Goal: Transaction & Acquisition: Subscribe to service/newsletter

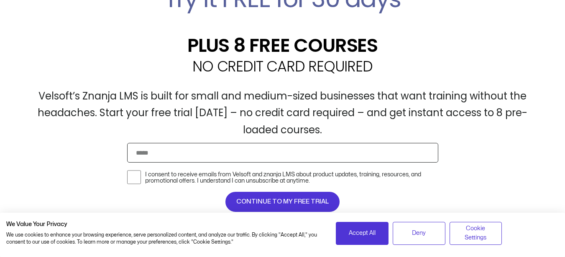
click at [258, 157] on input "Email" at bounding box center [282, 153] width 311 height 20
click at [157, 149] on input "Email" at bounding box center [282, 153] width 311 height 20
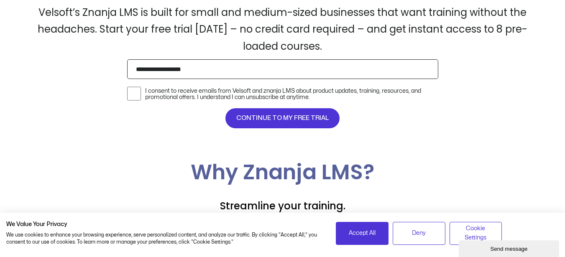
type input "**********"
click at [265, 122] on span "CONTINUE TO MY FREE TRIAL" at bounding box center [282, 118] width 92 height 10
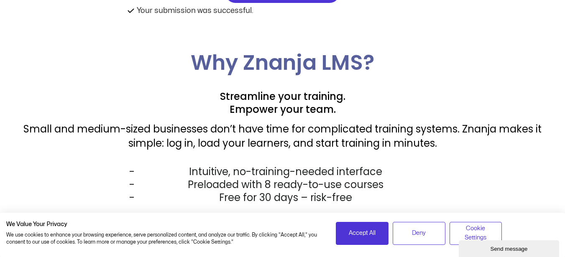
scroll to position [544, 0]
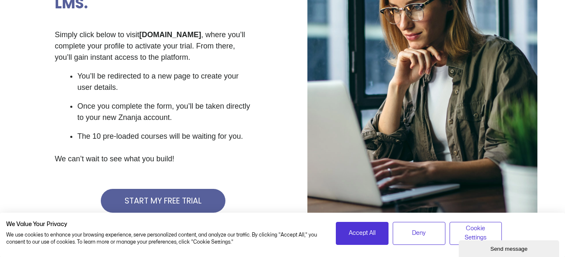
scroll to position [209, 0]
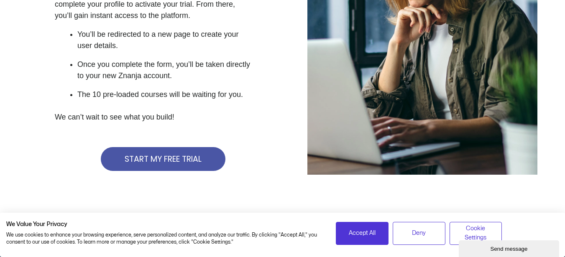
click at [158, 161] on span "START MY FREE TRIAL" at bounding box center [163, 159] width 77 height 8
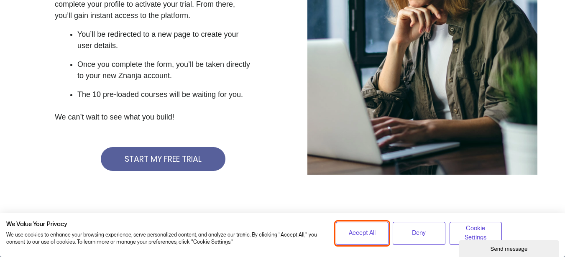
click at [365, 239] on button "Accept All" at bounding box center [362, 233] width 53 height 23
